Goal: Transaction & Acquisition: Purchase product/service

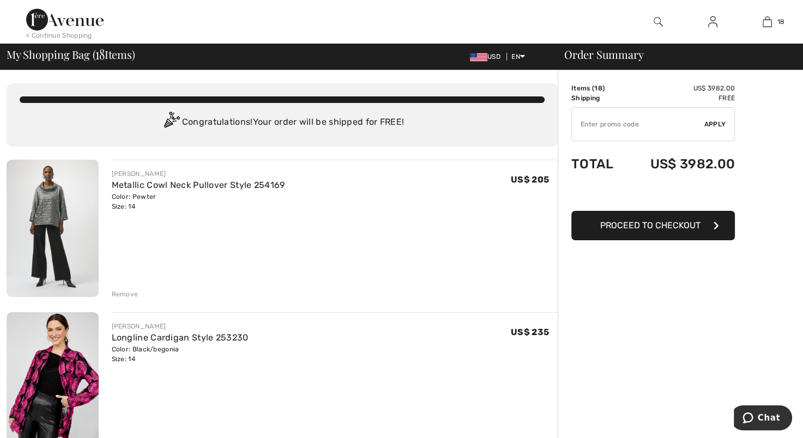
click at [126, 291] on div "Remove" at bounding box center [125, 294] width 27 height 10
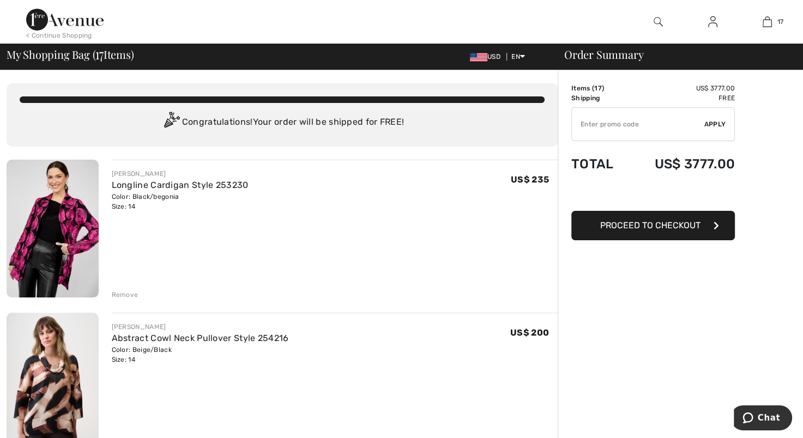
click at [123, 290] on div "Remove" at bounding box center [125, 295] width 27 height 10
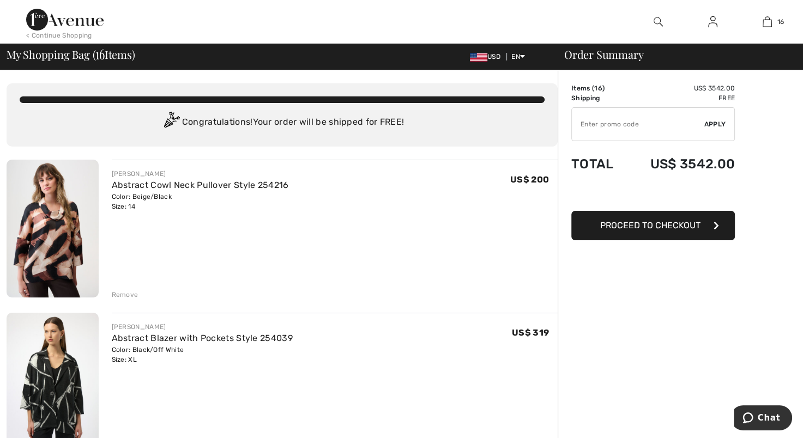
click at [123, 290] on div "Remove" at bounding box center [125, 295] width 27 height 10
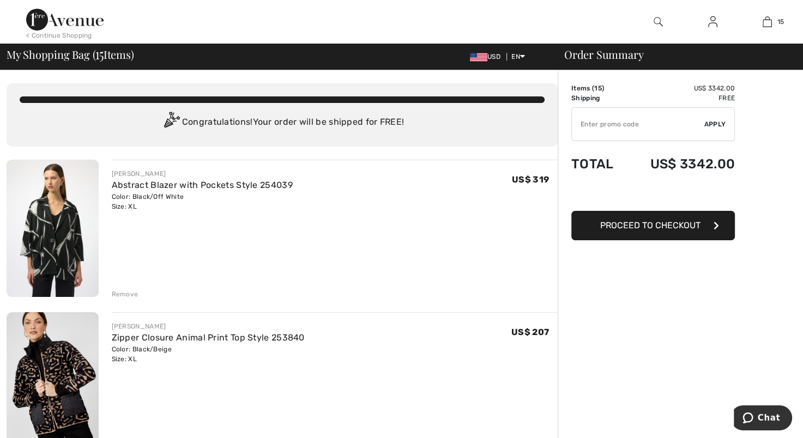
click at [135, 289] on div "Remove" at bounding box center [125, 294] width 27 height 10
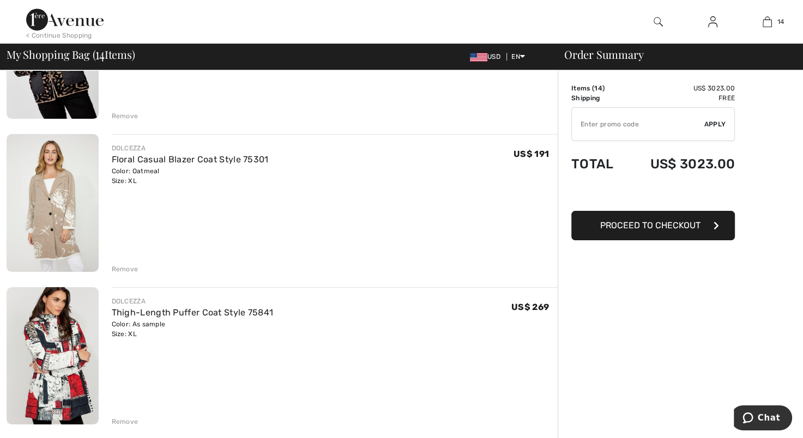
scroll to position [183, 0]
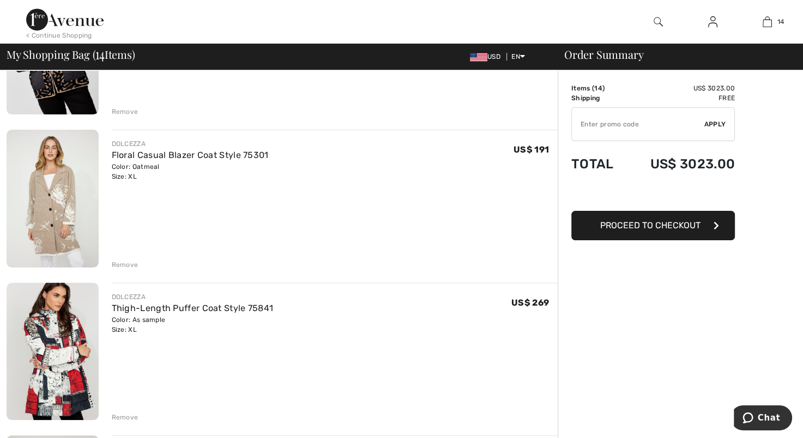
click at [124, 260] on div "Remove" at bounding box center [125, 265] width 27 height 10
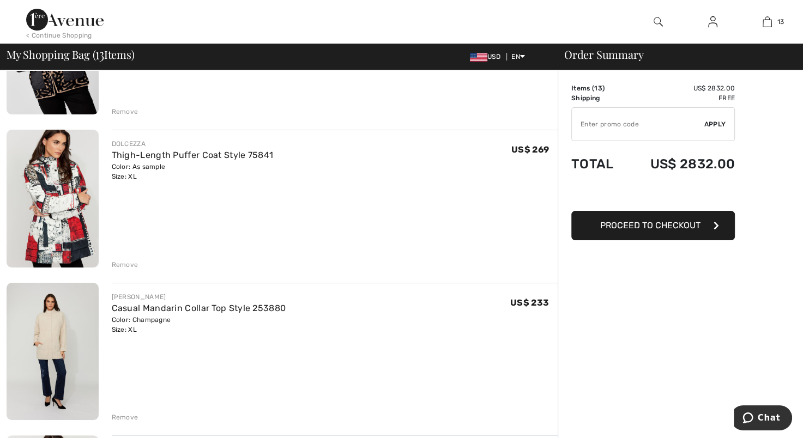
click at [122, 260] on div "Remove" at bounding box center [125, 265] width 27 height 10
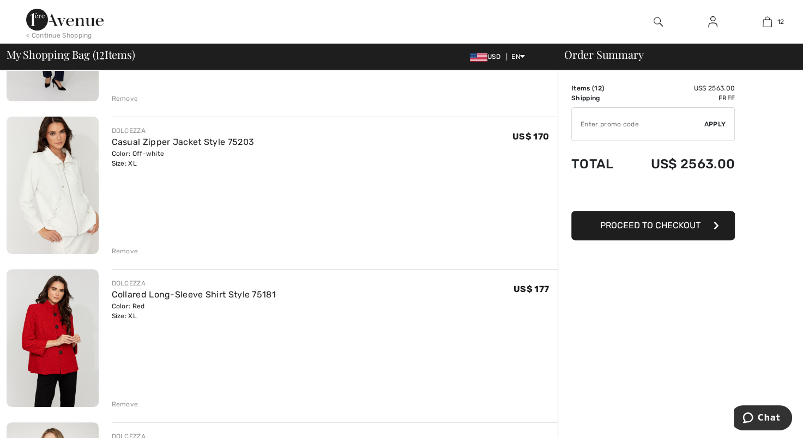
scroll to position [367, 0]
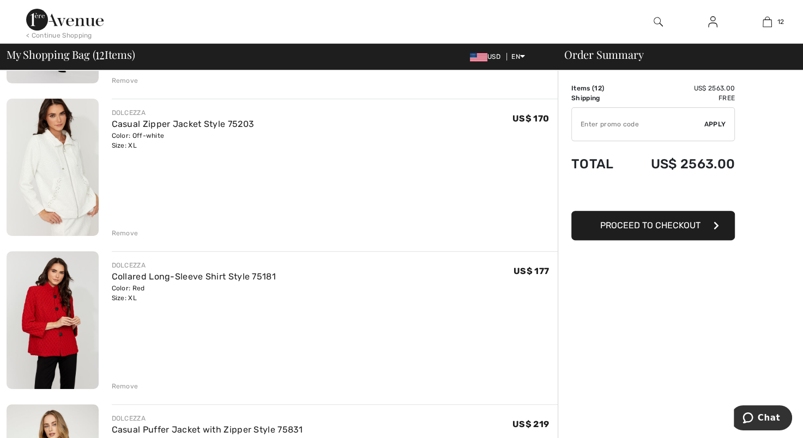
click at [121, 232] on div "Remove" at bounding box center [125, 233] width 27 height 10
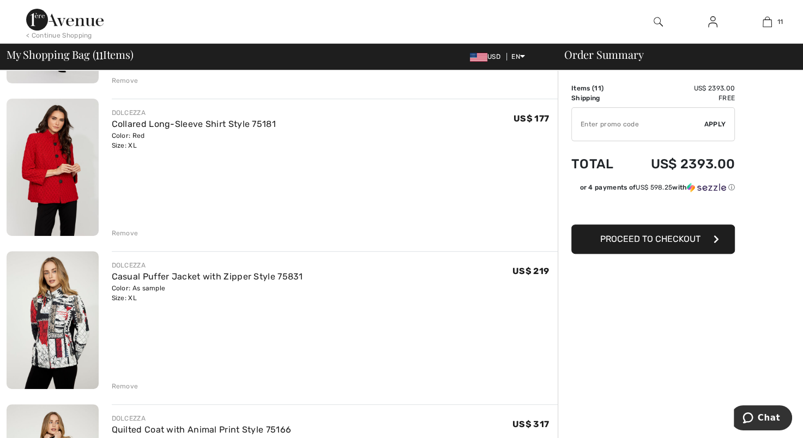
click at [120, 384] on div "Remove" at bounding box center [125, 386] width 27 height 10
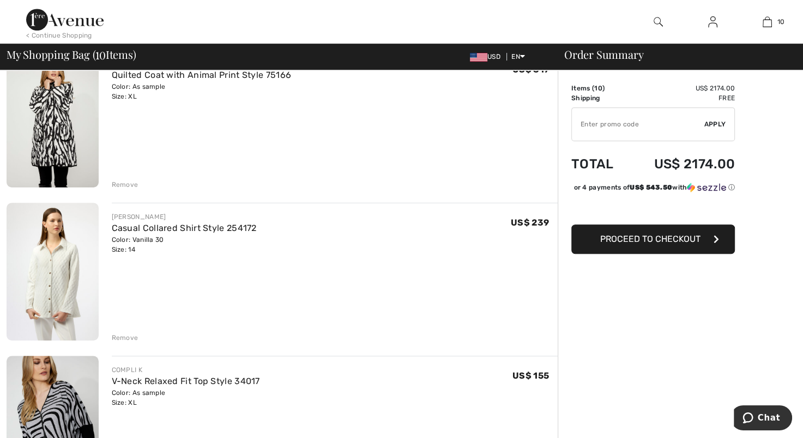
scroll to position [591, 0]
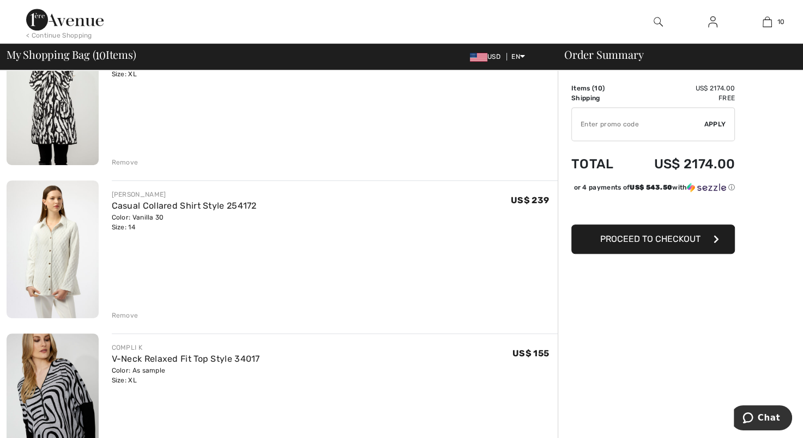
click at [116, 313] on div "Remove" at bounding box center [125, 316] width 27 height 10
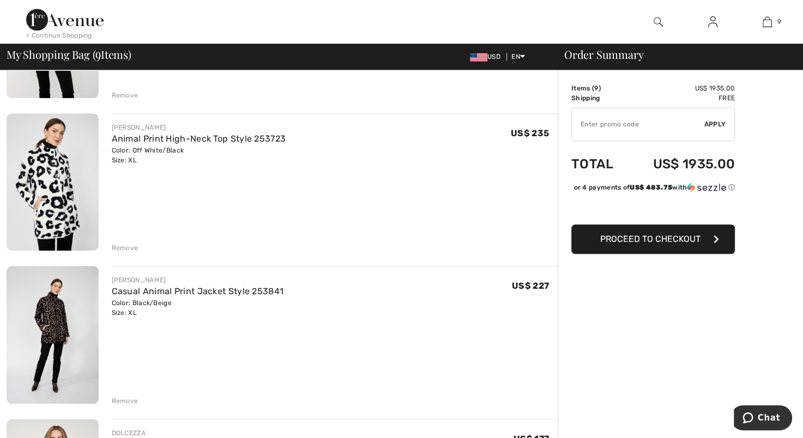
scroll to position [961, 0]
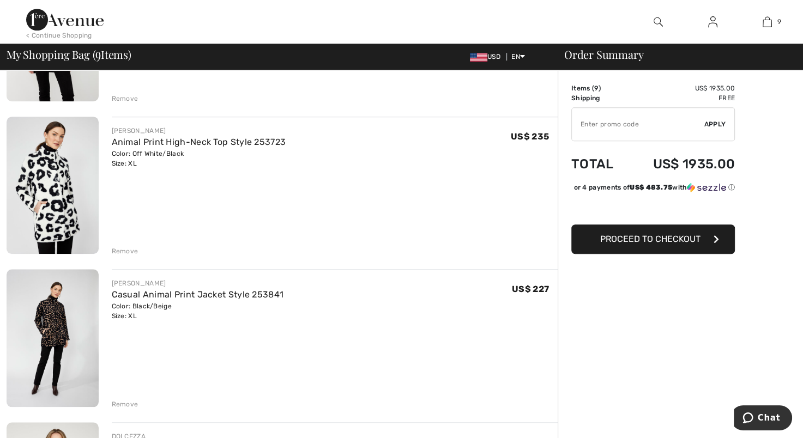
click at [127, 249] on div "Remove" at bounding box center [125, 251] width 27 height 10
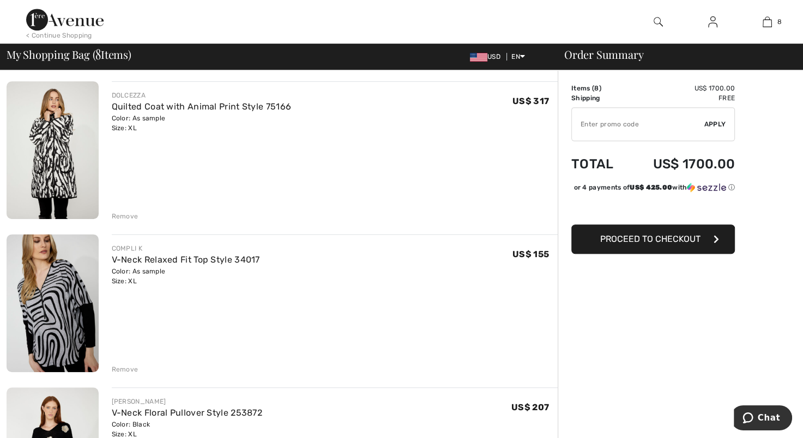
scroll to position [527, 0]
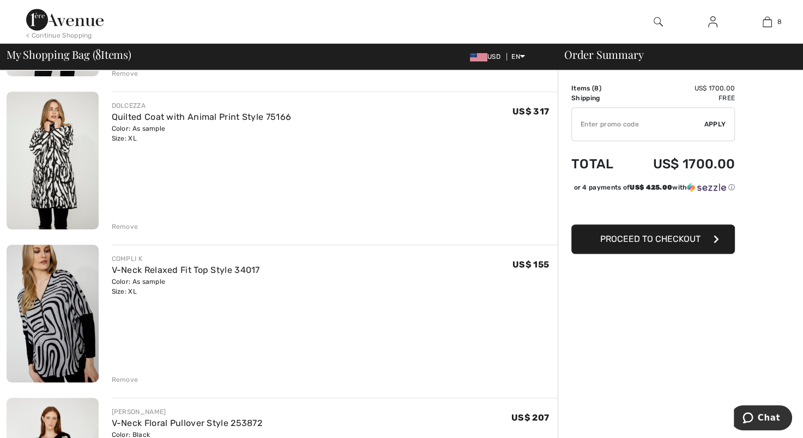
click at [122, 222] on div "Remove" at bounding box center [125, 227] width 27 height 10
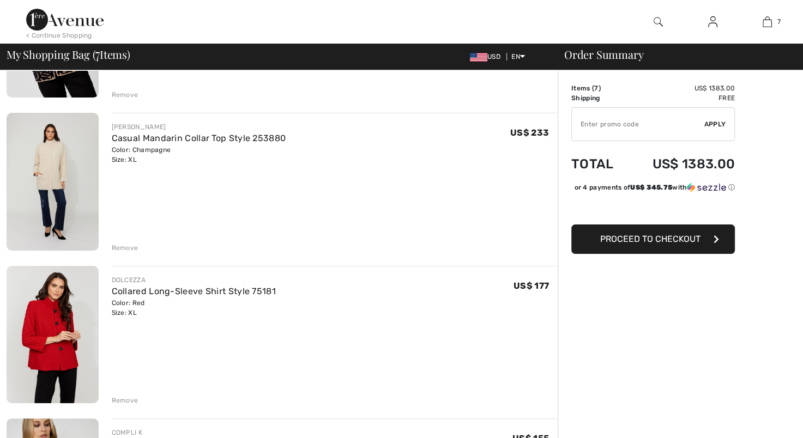
scroll to position [0, 0]
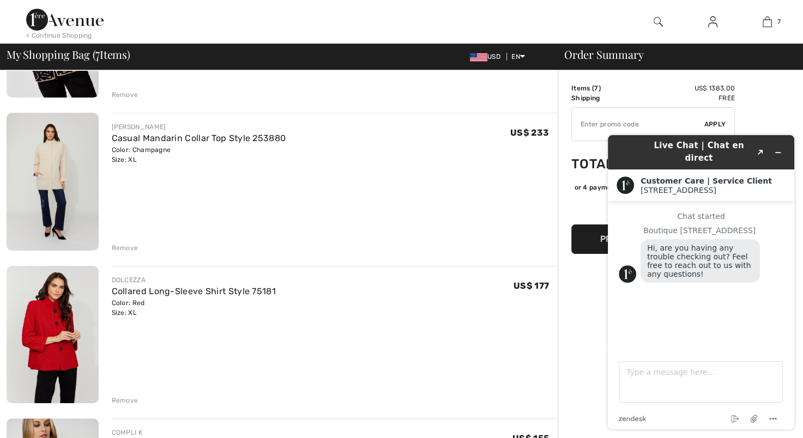
click at [129, 246] on div "Remove" at bounding box center [125, 248] width 27 height 10
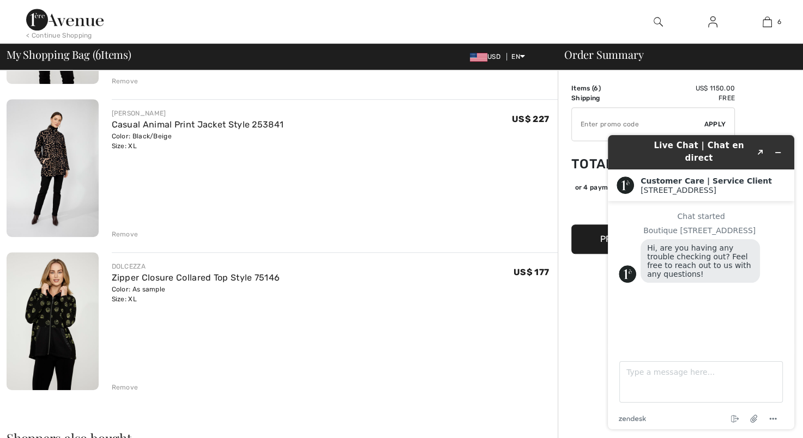
scroll to position [665, 0]
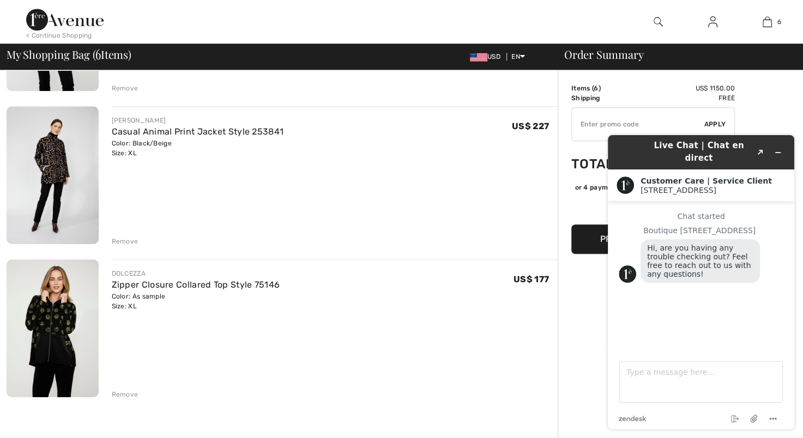
click at [49, 166] on img at bounding box center [53, 175] width 92 height 138
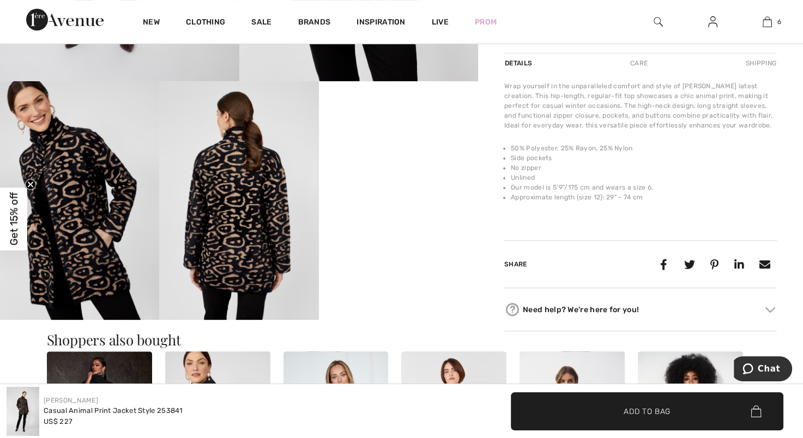
scroll to position [343, 0]
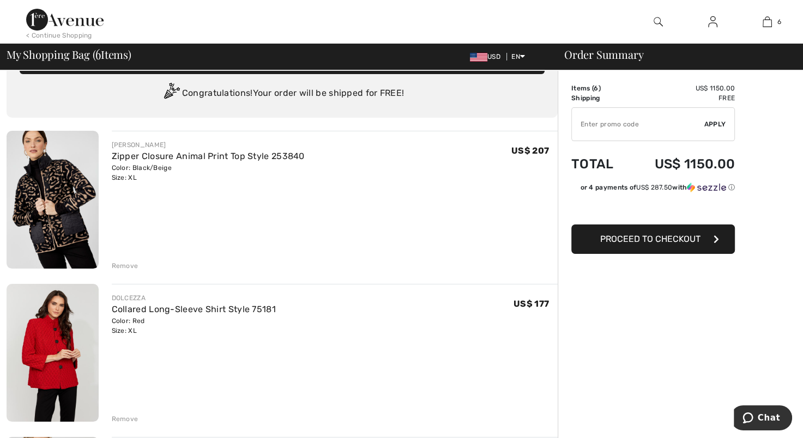
scroll to position [26, 0]
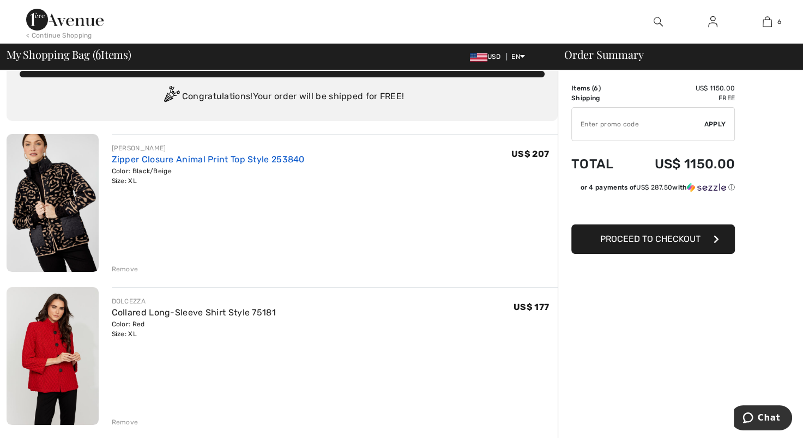
click at [183, 157] on link "Zipper Closure Animal Print Top Style 253840" at bounding box center [208, 159] width 193 height 10
drag, startPoint x: 802, startPoint y: 105, endPoint x: 805, endPoint y: 135, distance: 30.1
click at [802, 135] on html "We value your privacy We use cookies to enhance your browsing experience, serve…" at bounding box center [401, 193] width 803 height 438
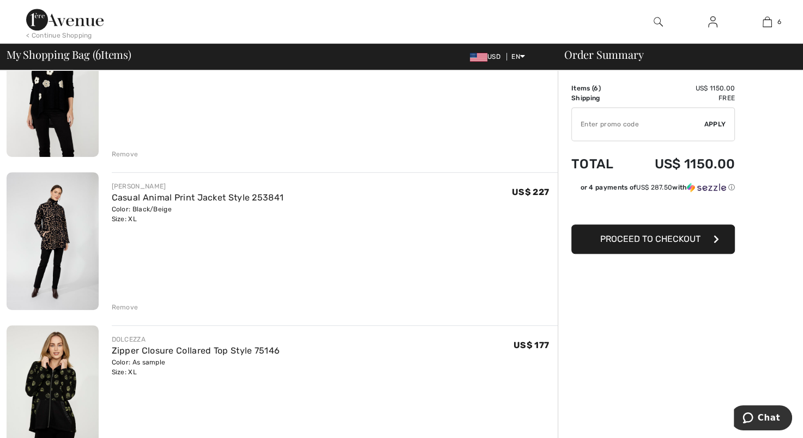
scroll to position [599, 0]
click at [68, 214] on img at bounding box center [53, 242] width 92 height 138
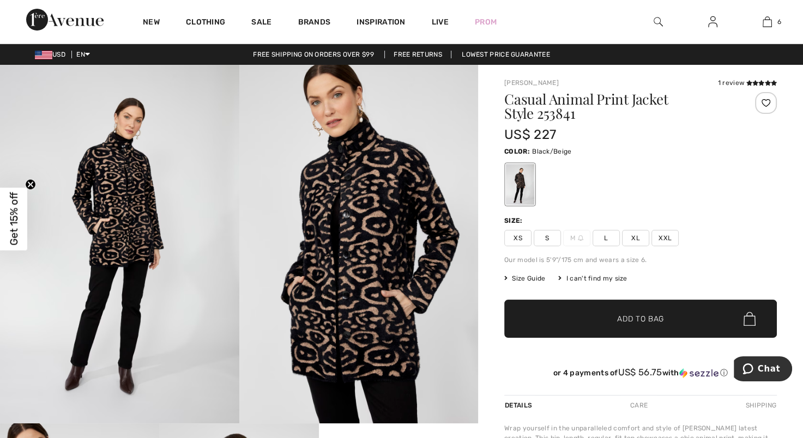
click at [342, 224] on img at bounding box center [358, 244] width 239 height 359
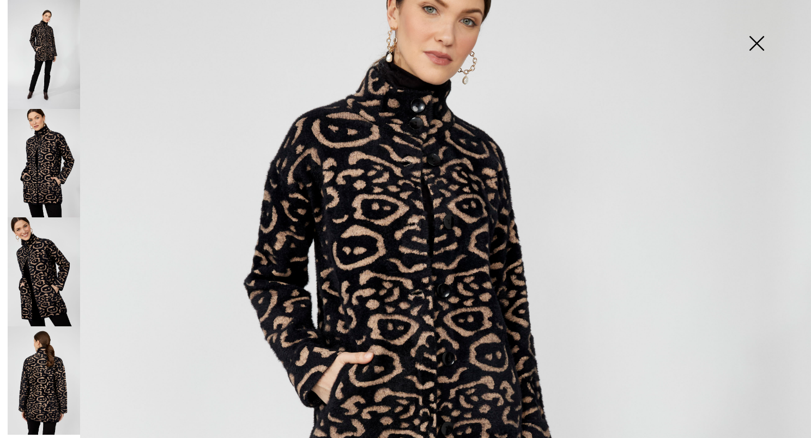
scroll to position [176, 0]
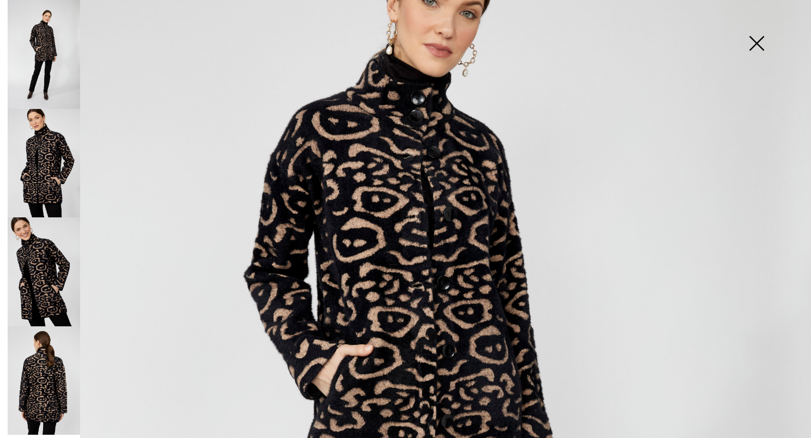
click at [39, 183] on img at bounding box center [44, 163] width 72 height 109
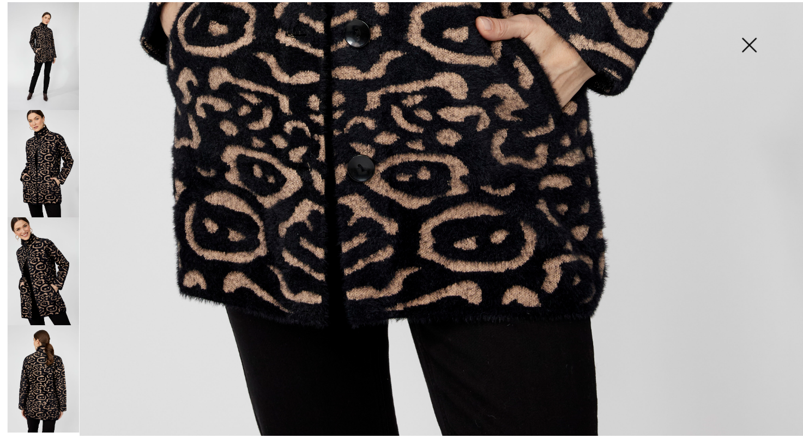
scroll to position [751, 0]
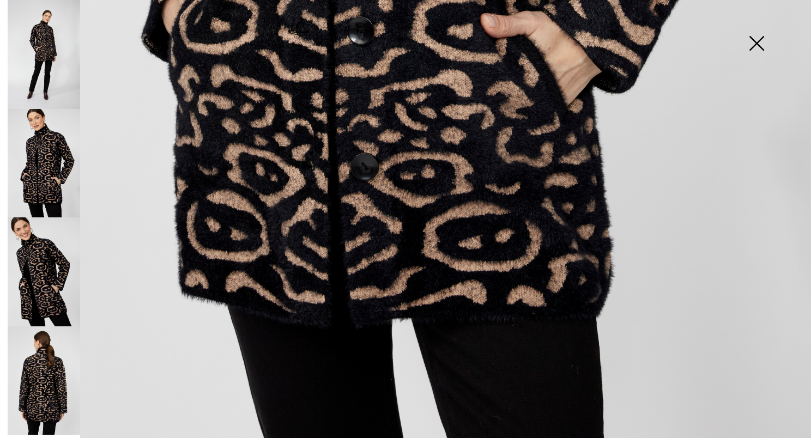
click at [751, 38] on img at bounding box center [756, 44] width 54 height 56
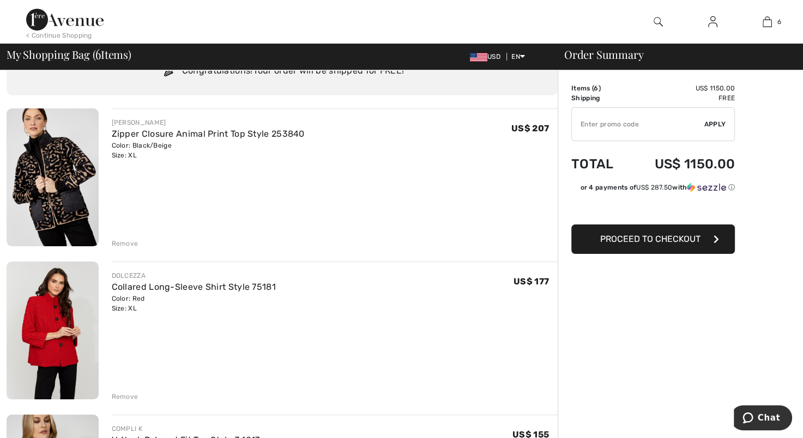
scroll to position [50, 0]
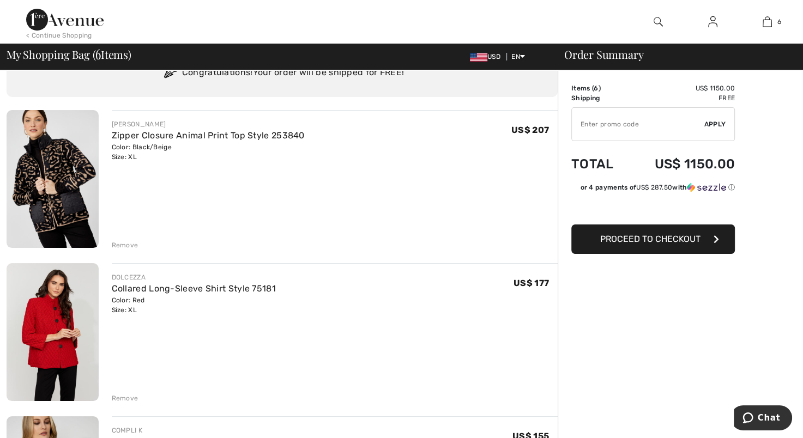
click at [124, 243] on div "Remove" at bounding box center [125, 245] width 27 height 10
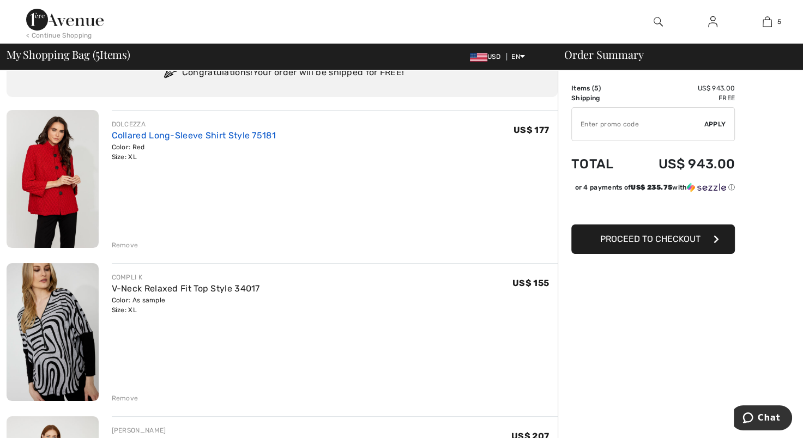
click at [137, 139] on link "Collared Long-Sleeve Shirt Style 75181" at bounding box center [194, 135] width 164 height 10
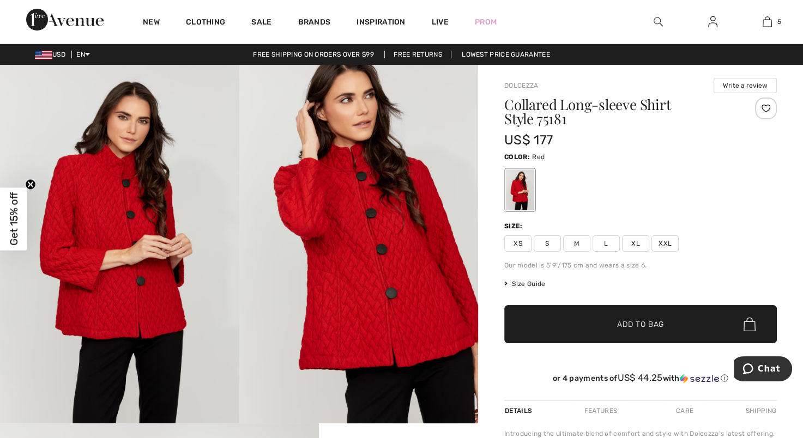
click at [136, 259] on img at bounding box center [119, 244] width 239 height 359
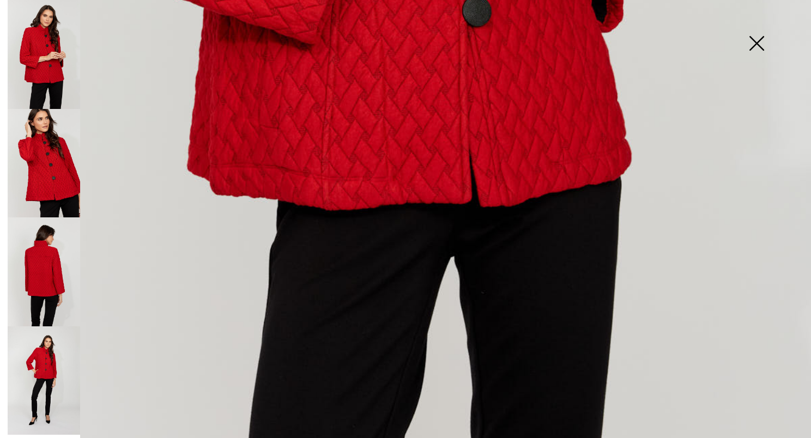
scroll to position [766, 0]
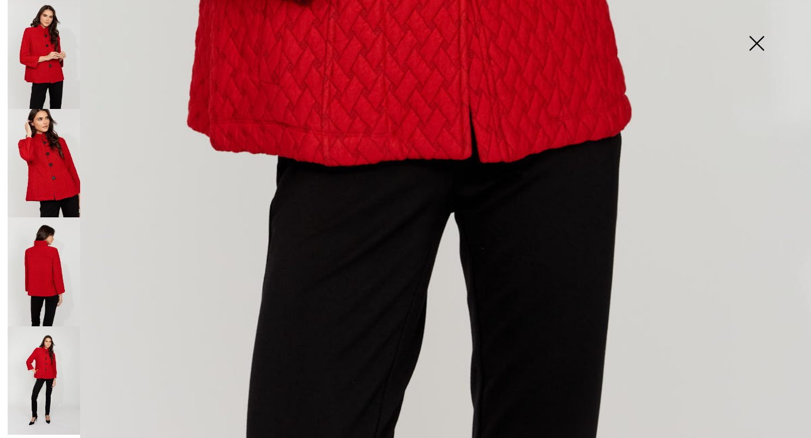
click at [52, 258] on img at bounding box center [44, 271] width 72 height 109
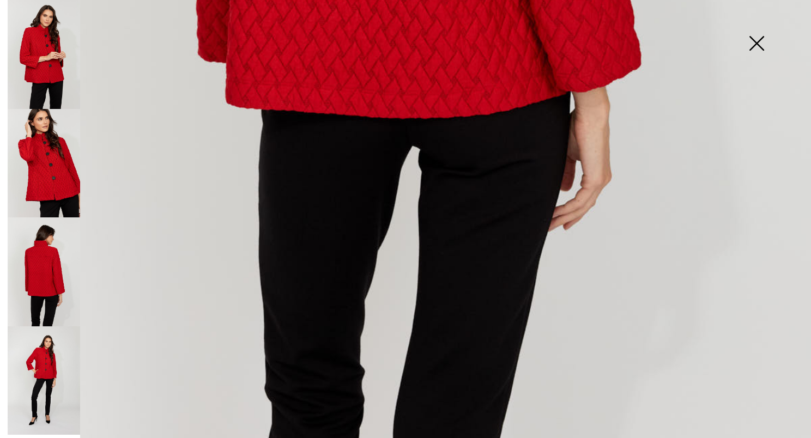
click at [47, 355] on img at bounding box center [44, 380] width 72 height 109
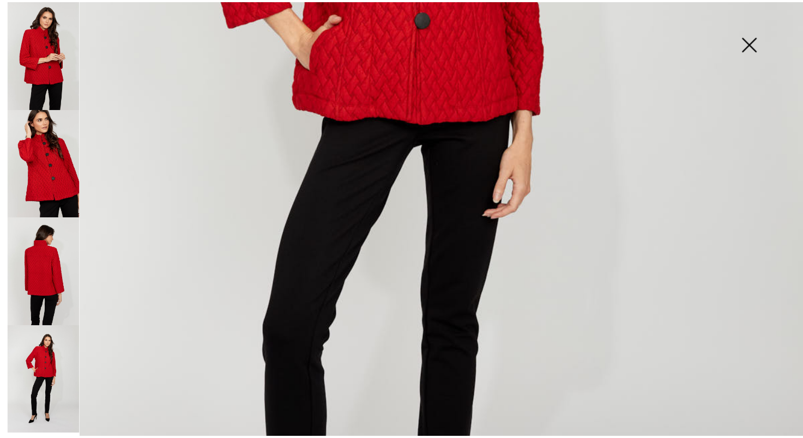
scroll to position [467, 0]
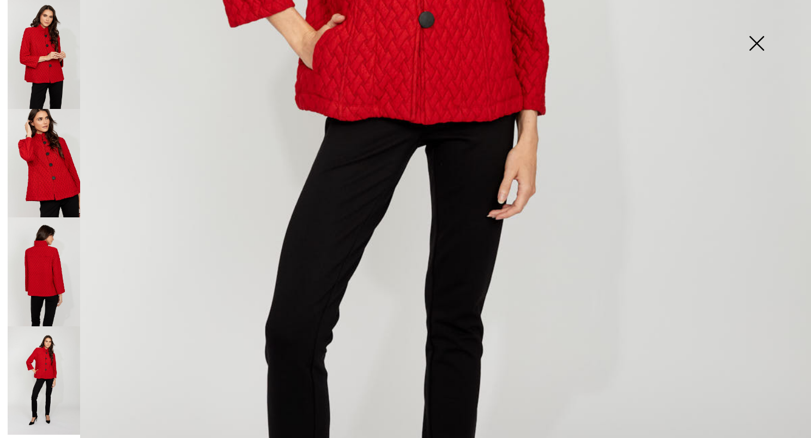
click at [751, 41] on img at bounding box center [756, 44] width 54 height 56
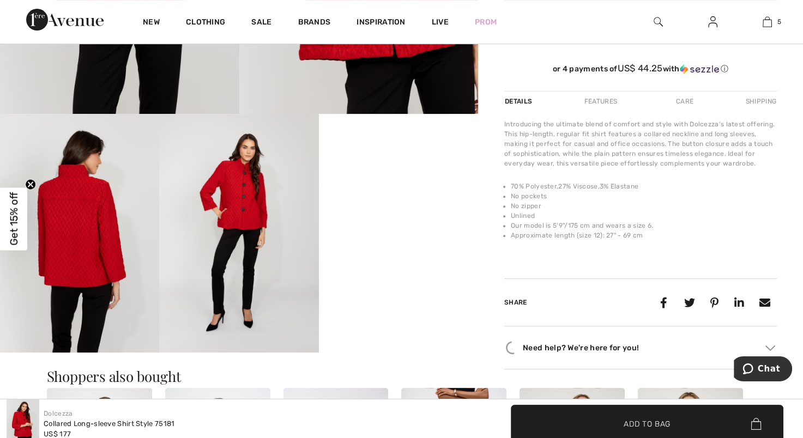
scroll to position [312, 0]
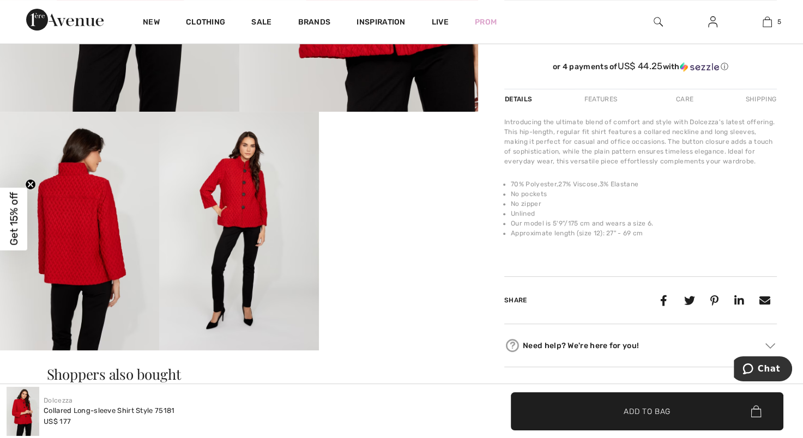
click at [610, 96] on div "Features" at bounding box center [600, 99] width 51 height 20
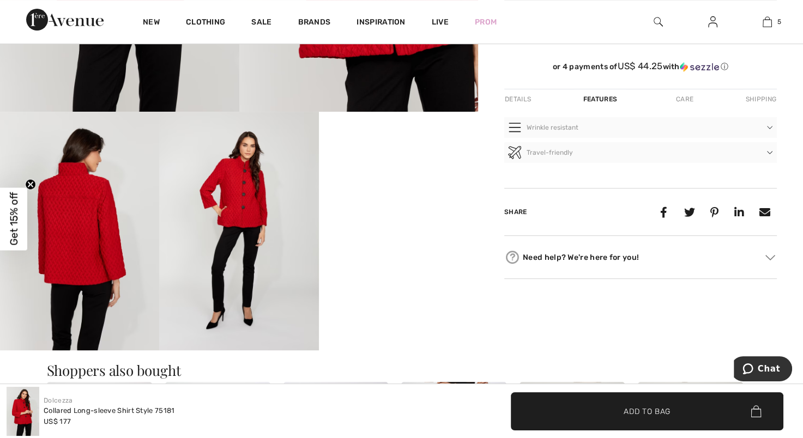
click at [683, 96] on div "Care" at bounding box center [684, 99] width 36 height 20
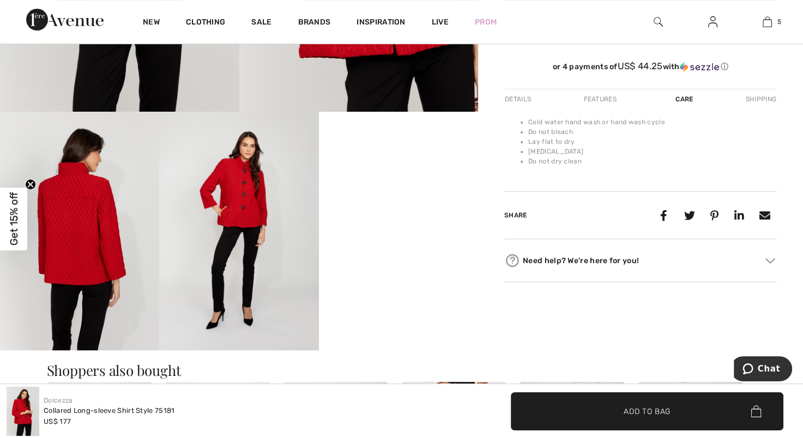
click at [522, 95] on div "Details" at bounding box center [518, 99] width 29 height 20
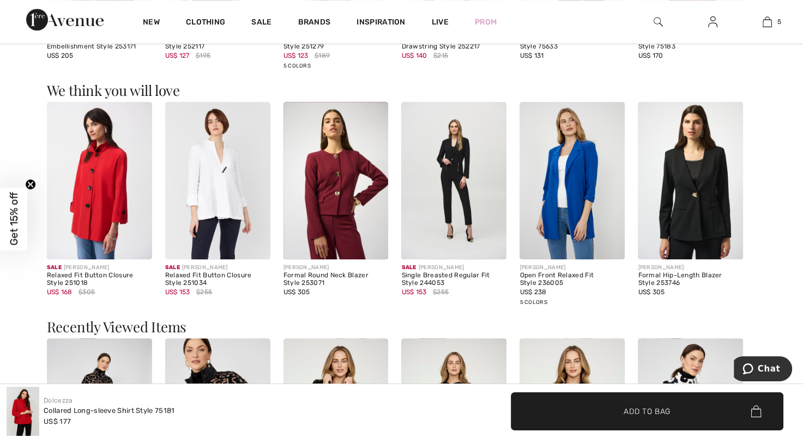
scroll to position [833, 0]
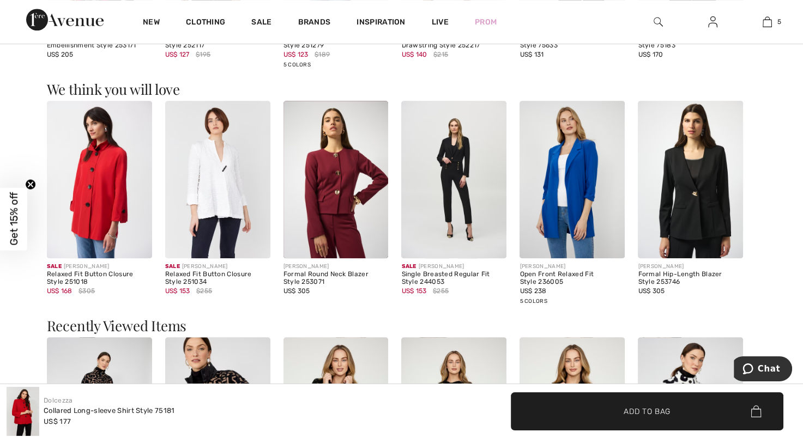
click at [97, 196] on img at bounding box center [99, 179] width 105 height 157
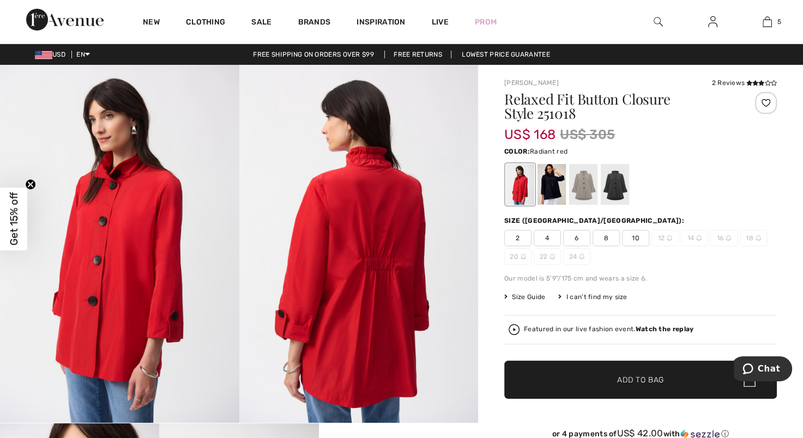
click at [144, 224] on img at bounding box center [119, 244] width 239 height 358
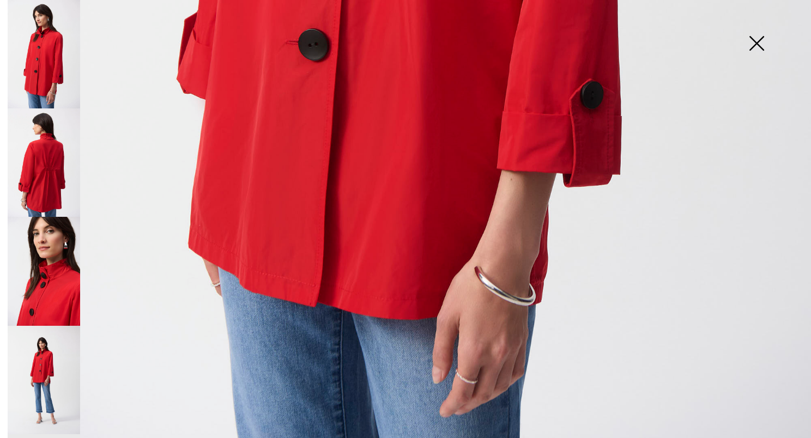
scroll to position [758, 0]
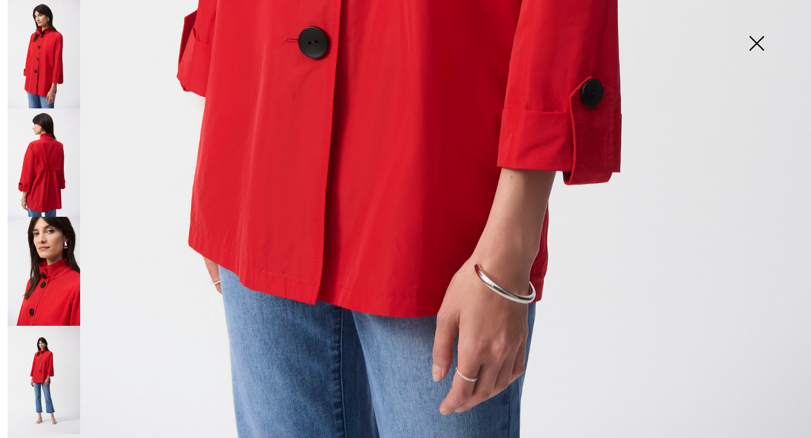
click at [56, 163] on img at bounding box center [44, 162] width 72 height 108
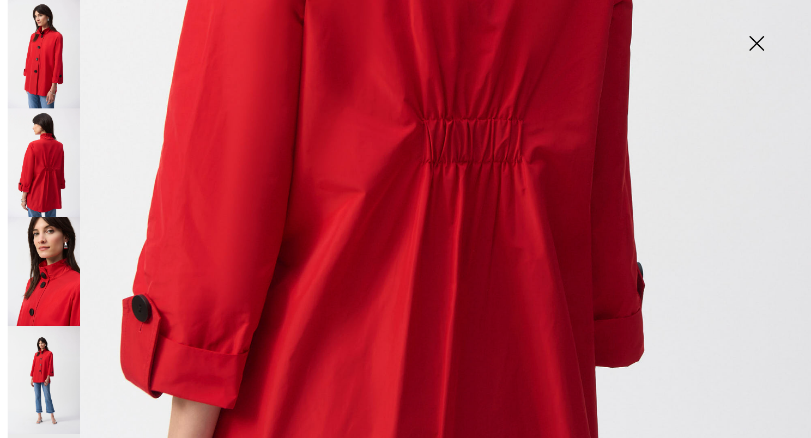
scroll to position [502, 0]
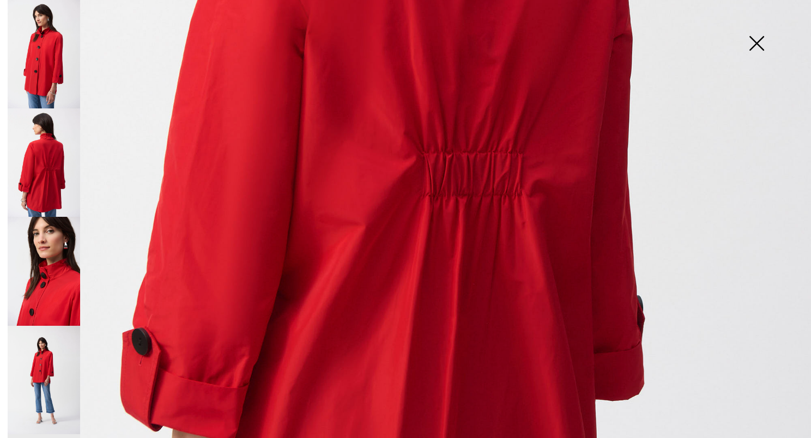
click at [59, 368] on img at bounding box center [44, 380] width 72 height 108
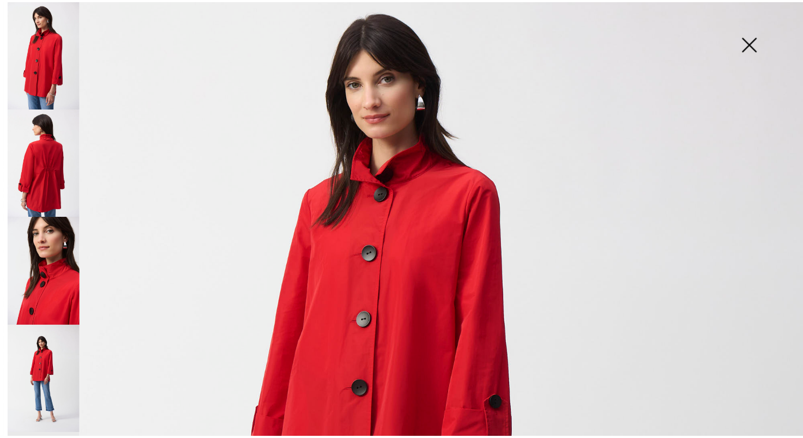
scroll to position [117, 0]
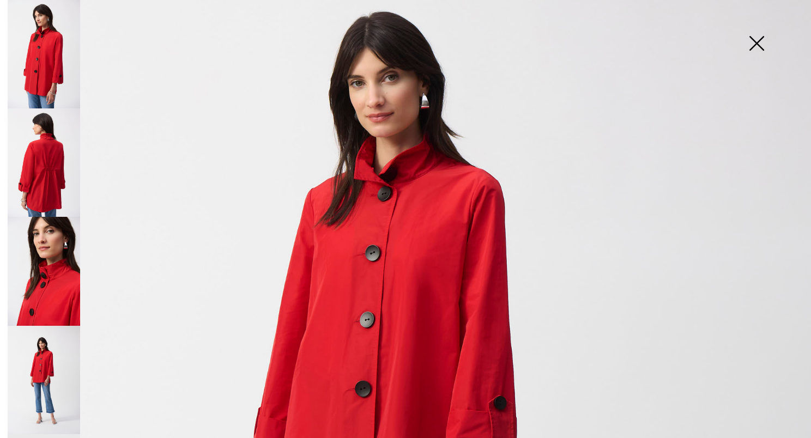
click at [753, 41] on img at bounding box center [756, 44] width 54 height 56
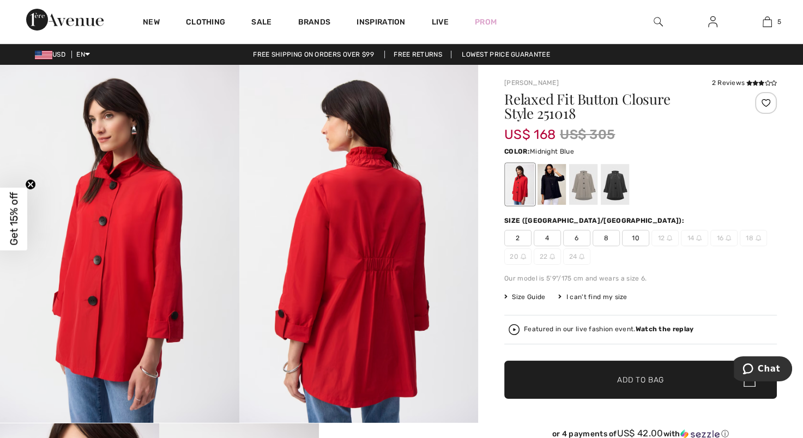
click at [548, 190] on div at bounding box center [551, 184] width 28 height 41
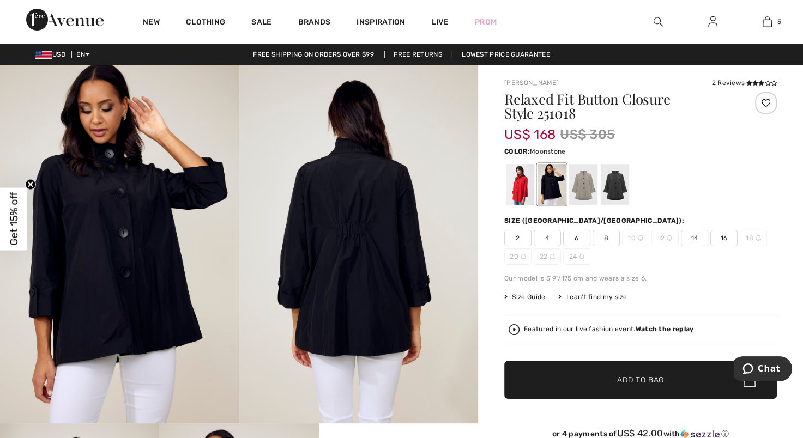
click at [579, 189] on div at bounding box center [583, 184] width 28 height 41
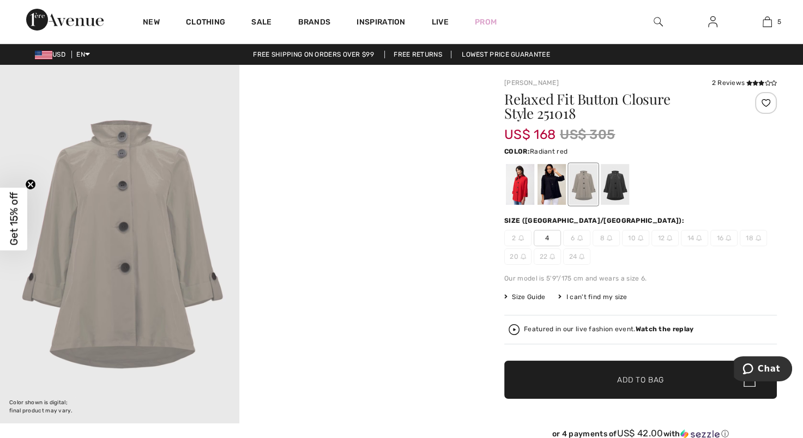
click at [512, 190] on div at bounding box center [520, 184] width 28 height 41
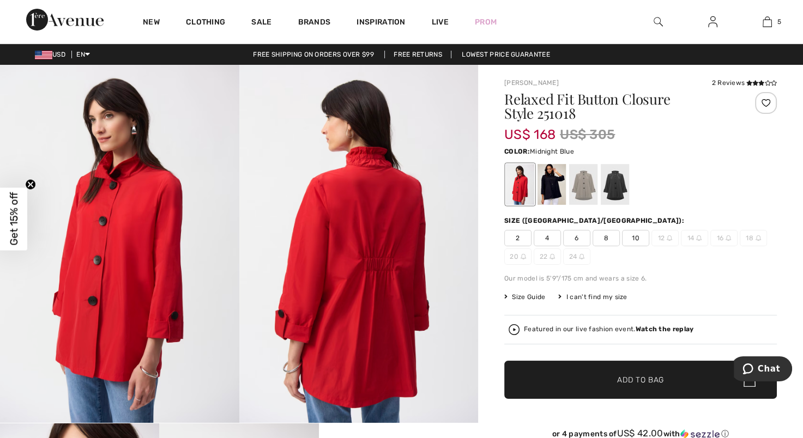
click at [551, 192] on div at bounding box center [551, 184] width 28 height 41
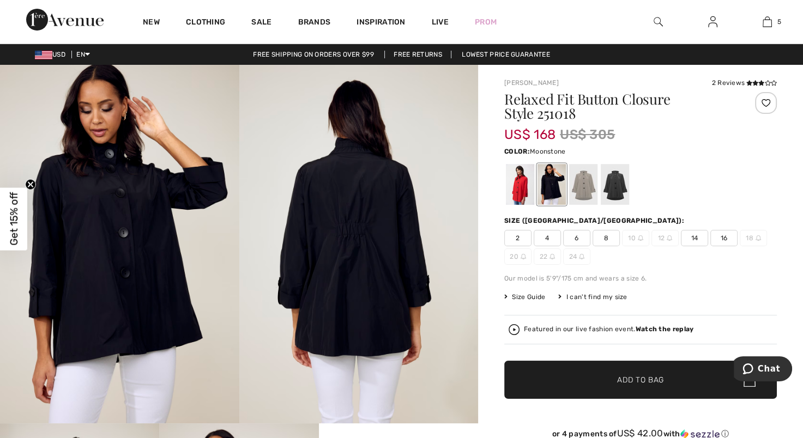
click at [593, 192] on div at bounding box center [583, 184] width 28 height 41
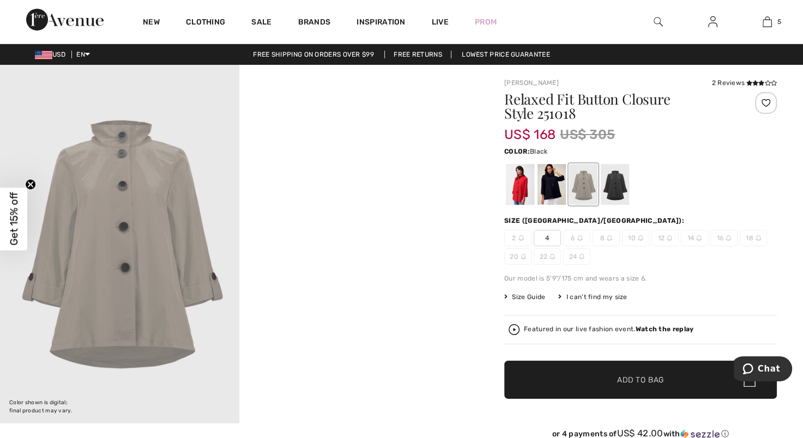
click at [617, 193] on div at bounding box center [614, 184] width 28 height 41
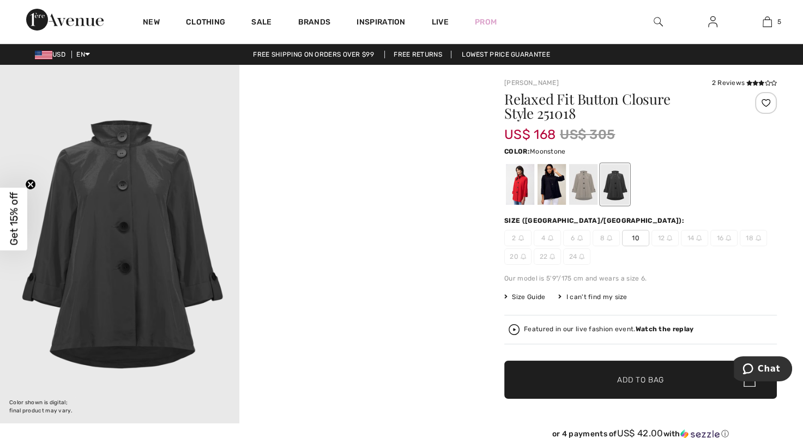
click at [590, 189] on div at bounding box center [583, 184] width 28 height 41
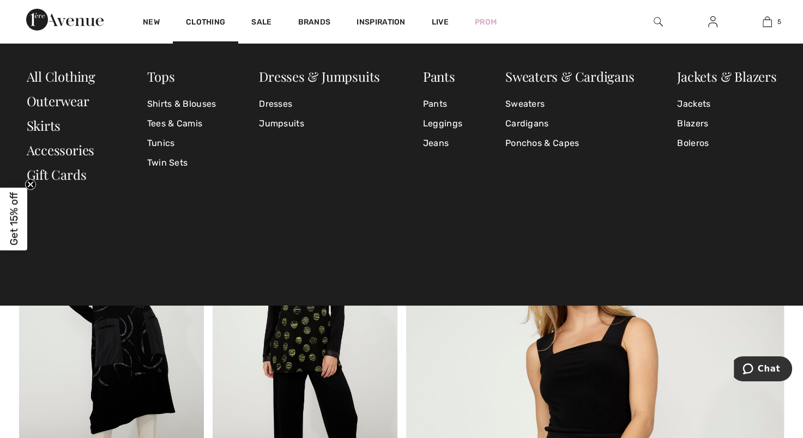
click at [655, 22] on img at bounding box center [657, 21] width 9 height 13
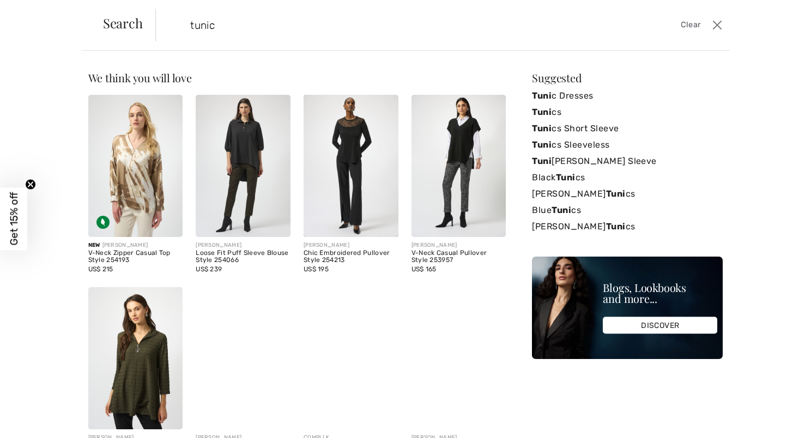
type input "tunic"
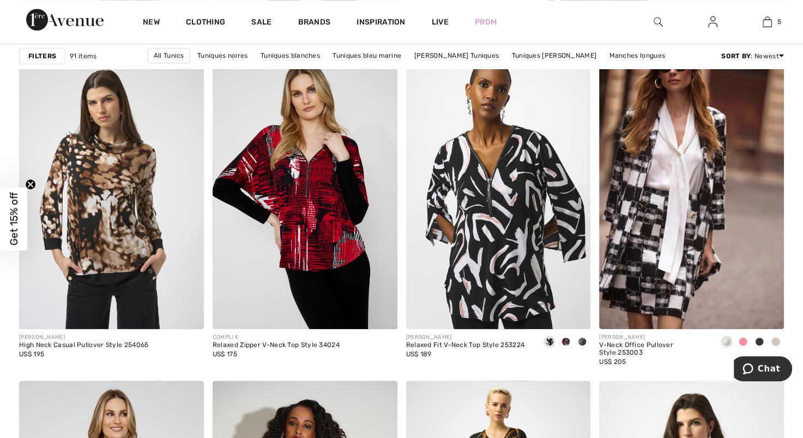
scroll to position [774, 0]
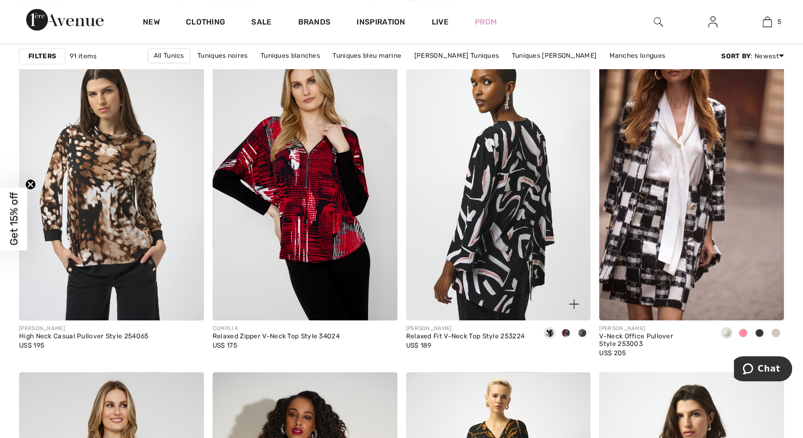
click at [498, 190] on img at bounding box center [498, 182] width 185 height 277
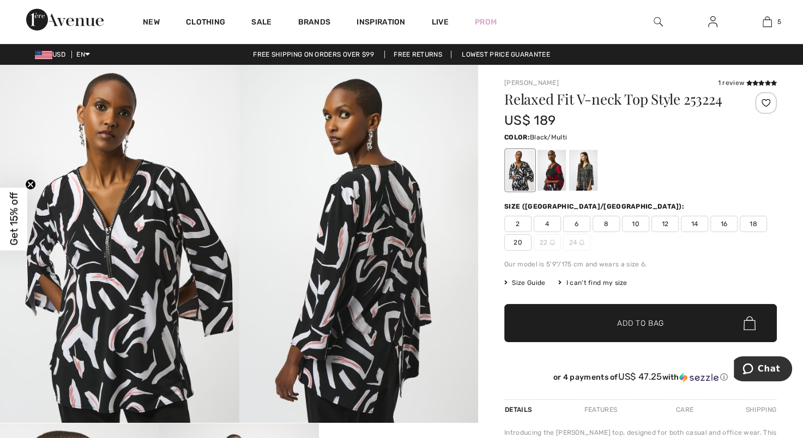
click at [142, 252] on img at bounding box center [119, 244] width 239 height 358
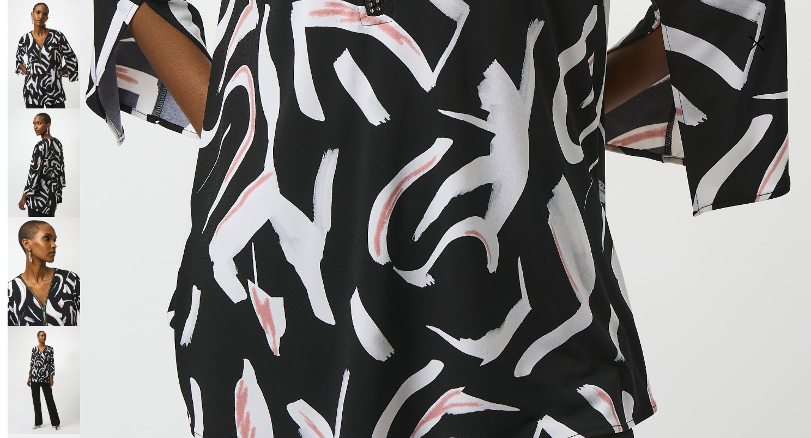
scroll to position [731, 0]
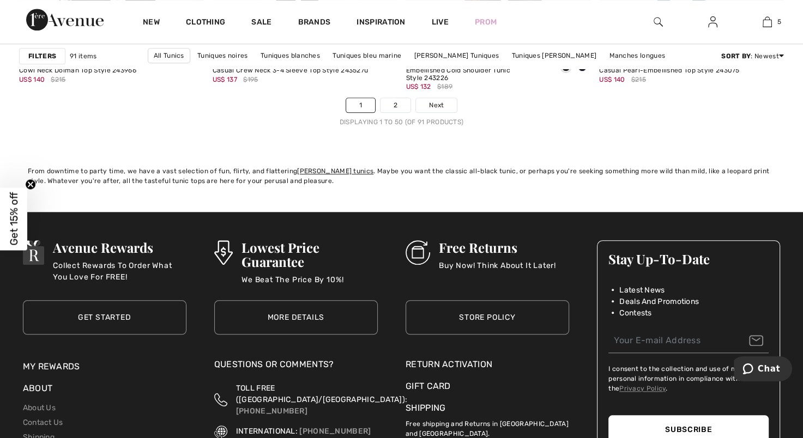
scroll to position [4967, 0]
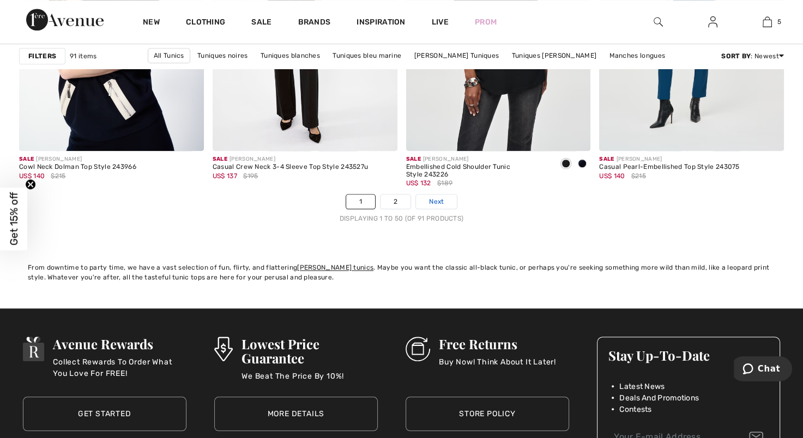
click at [435, 198] on span "Next" at bounding box center [436, 202] width 15 height 10
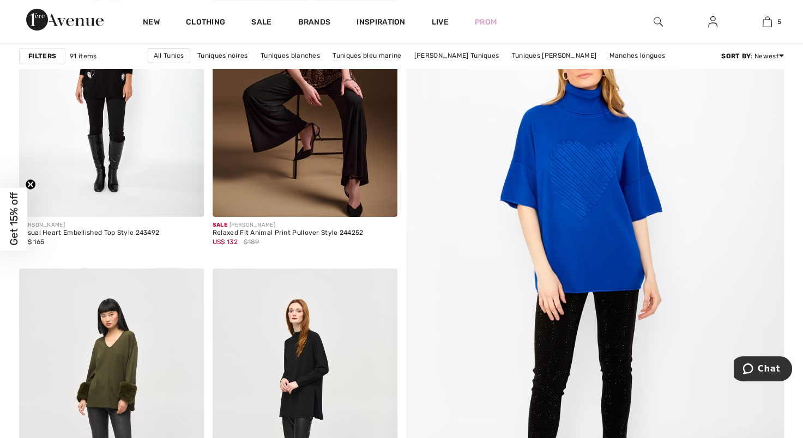
scroll to position [149, 0]
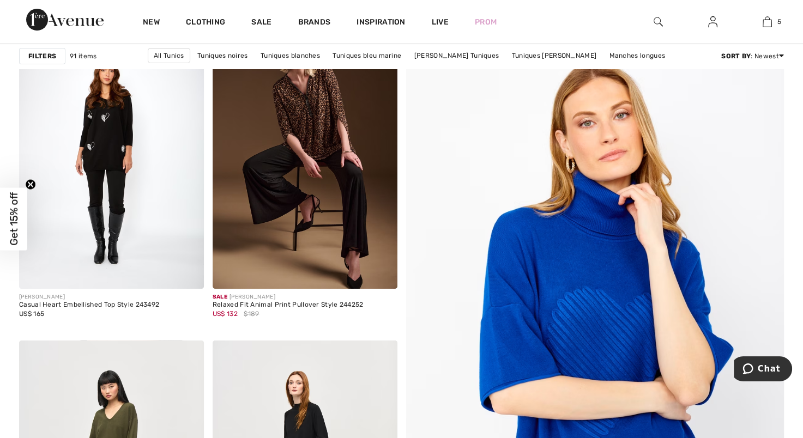
click at [612, 249] on img at bounding box center [594, 352] width 453 height 680
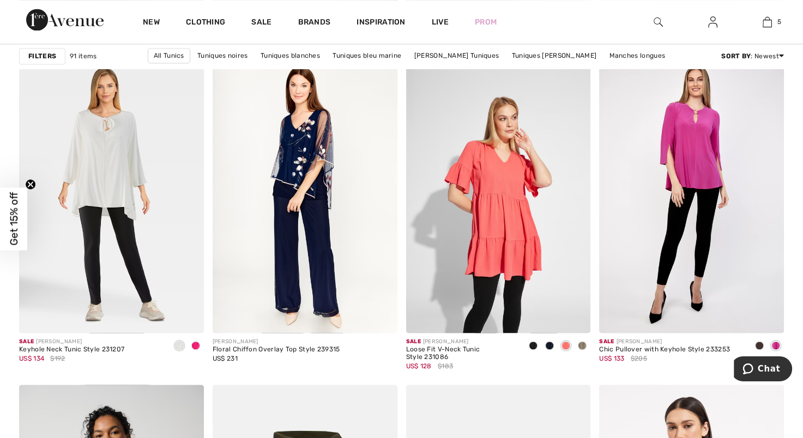
scroll to position [1888, 0]
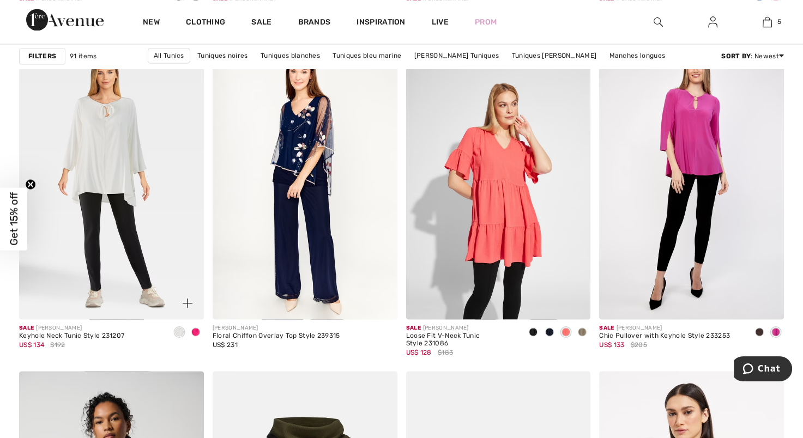
click at [199, 330] on span at bounding box center [195, 331] width 9 height 9
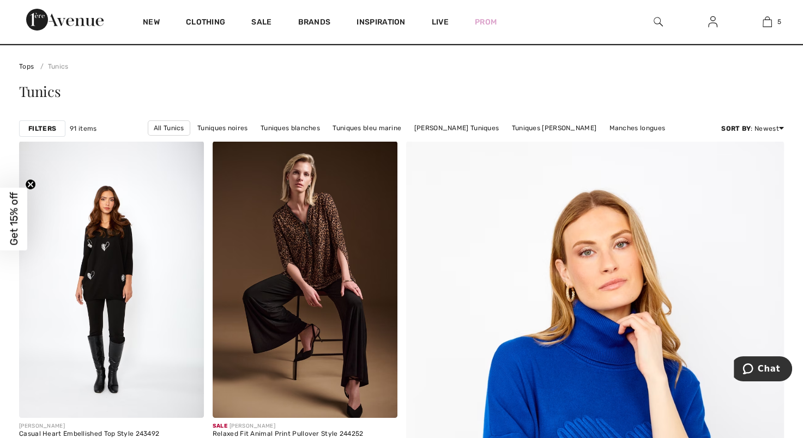
scroll to position [0, 0]
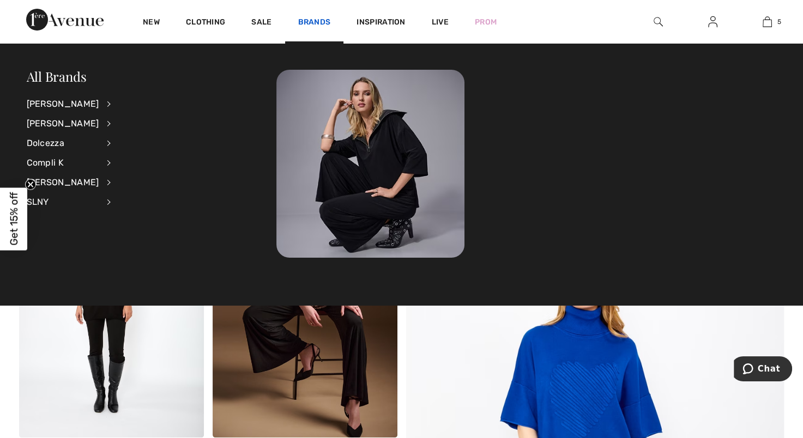
click at [307, 20] on link "Brands" at bounding box center [314, 22] width 33 height 11
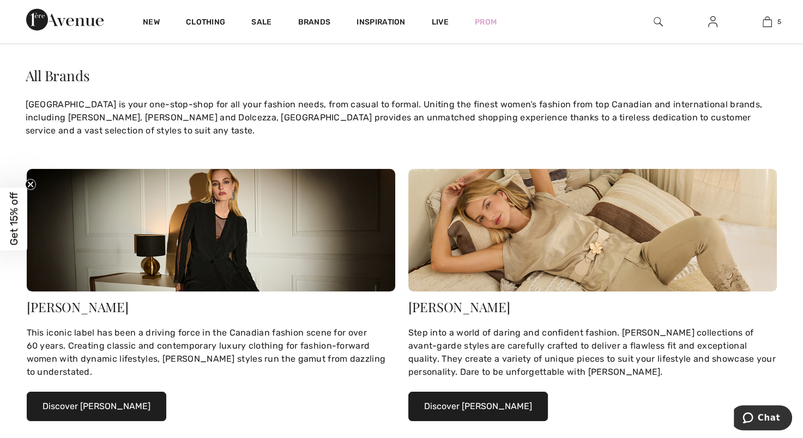
scroll to position [26, 0]
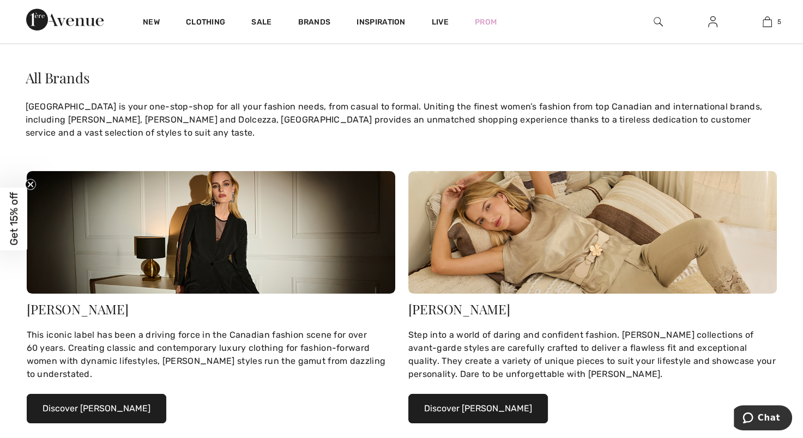
click at [476, 406] on button "Discover [PERSON_NAME]" at bounding box center [477, 408] width 139 height 29
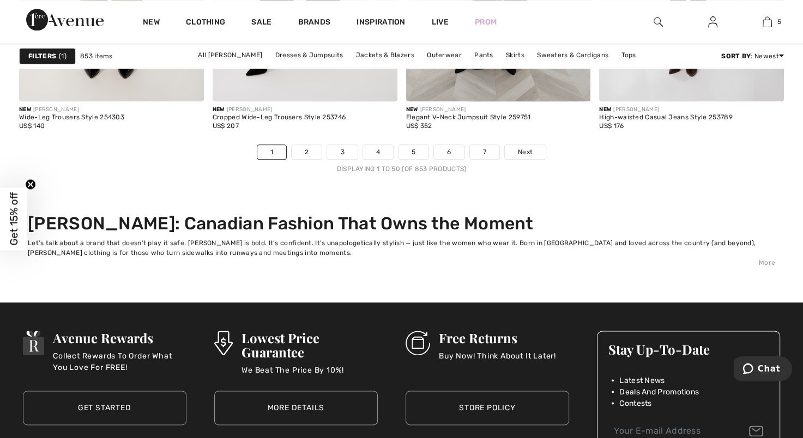
scroll to position [5316, 0]
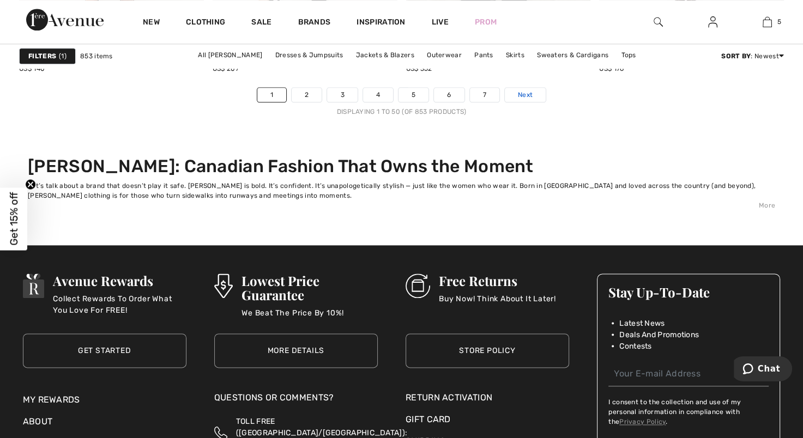
click at [526, 96] on span "Next" at bounding box center [525, 95] width 15 height 10
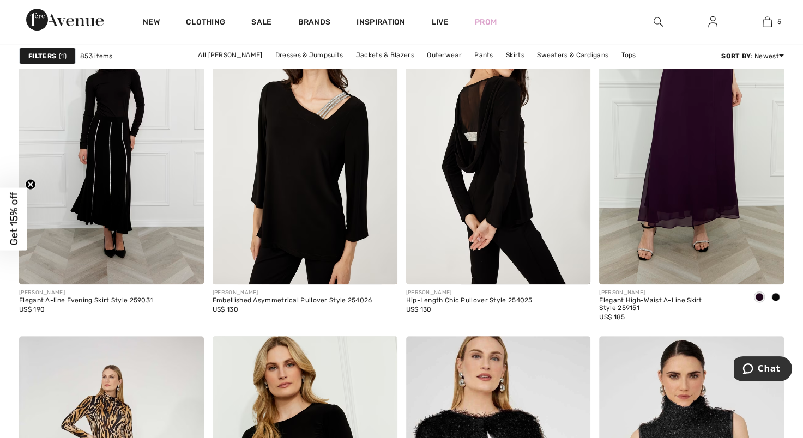
scroll to position [4424, 0]
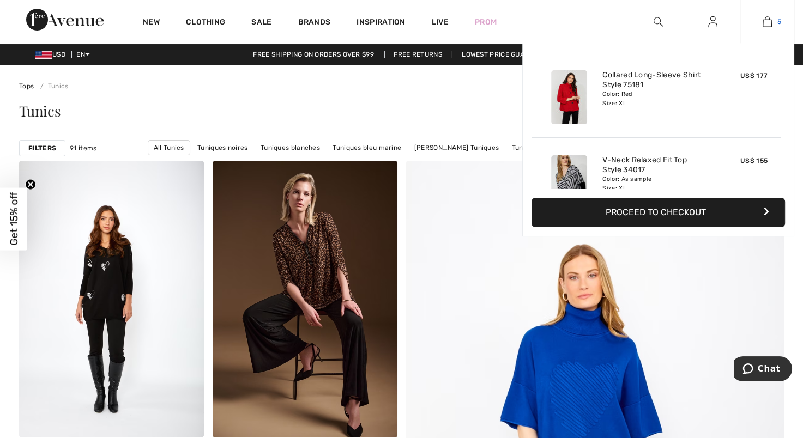
click at [767, 20] on img at bounding box center [766, 21] width 9 height 13
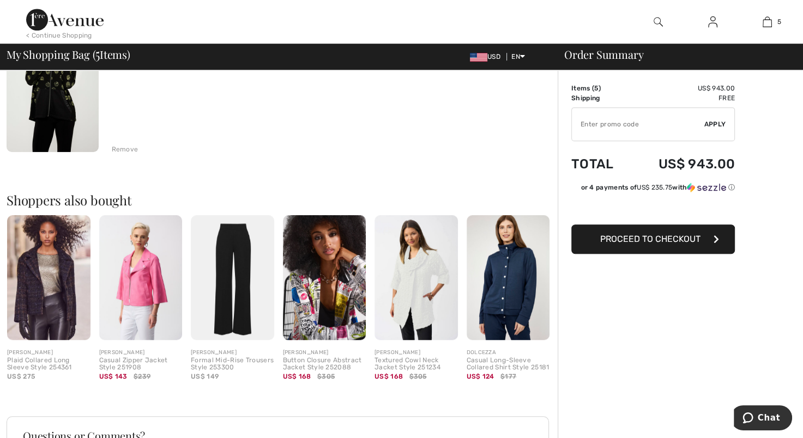
scroll to position [763, 0]
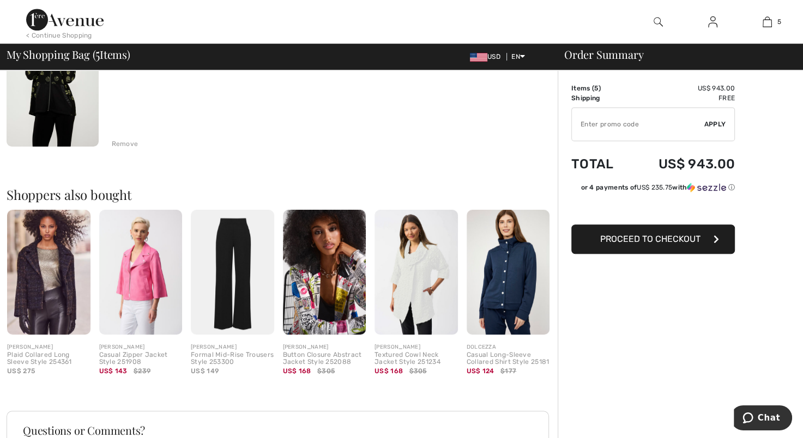
click at [333, 278] on img at bounding box center [324, 272] width 83 height 125
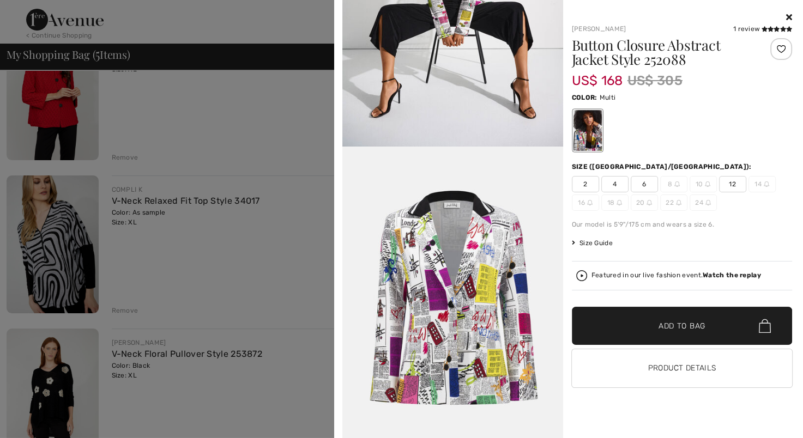
scroll to position [0, 0]
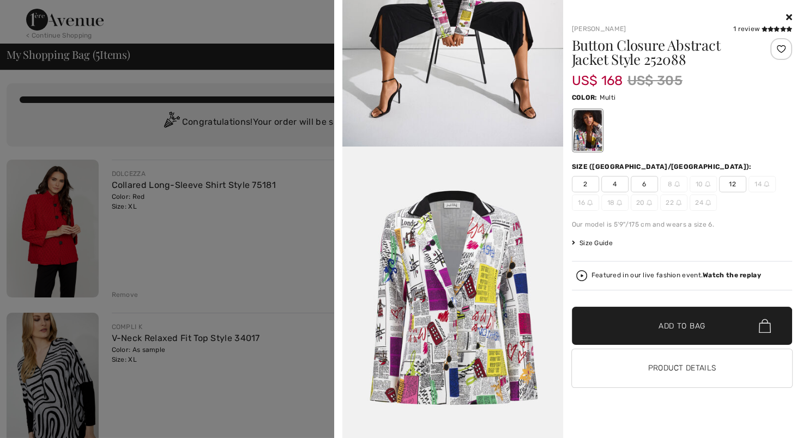
click at [788, 14] on icon at bounding box center [789, 17] width 6 height 9
